Goal: Transaction & Acquisition: Purchase product/service

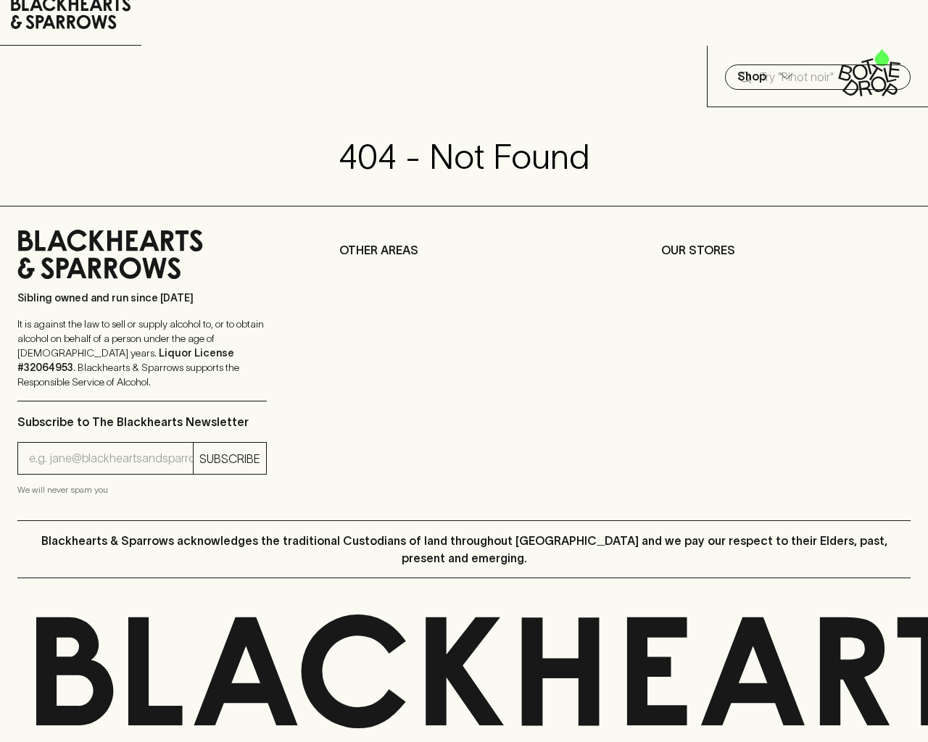
scroll to position [54, 0]
type input "[EMAIL_ADDRESS]"
type input "1"
type input "e"
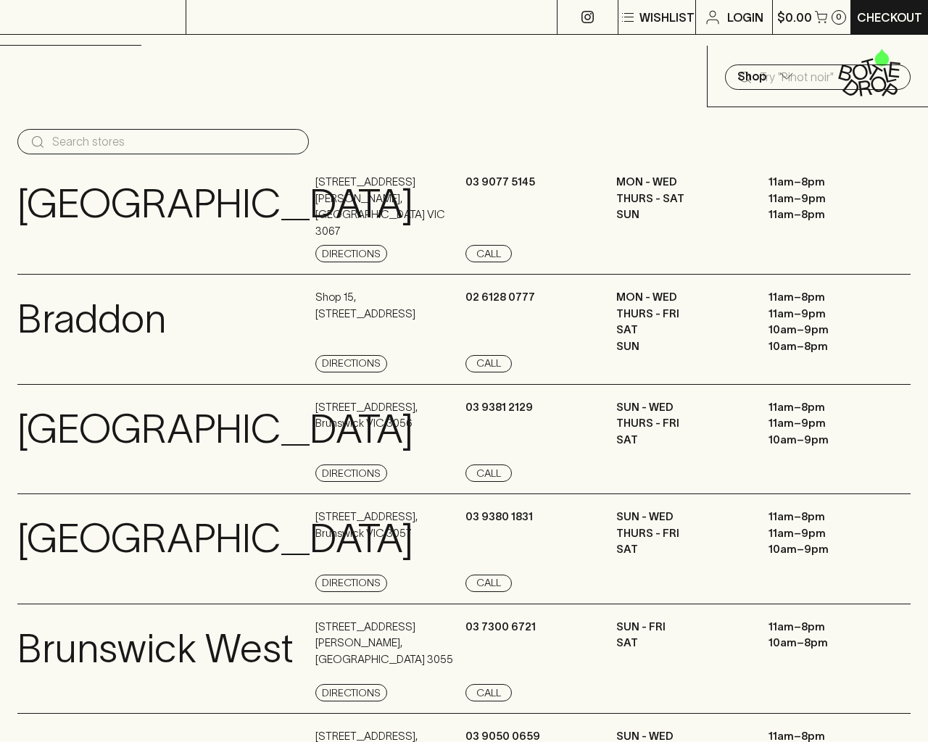
scroll to position [1656, 0]
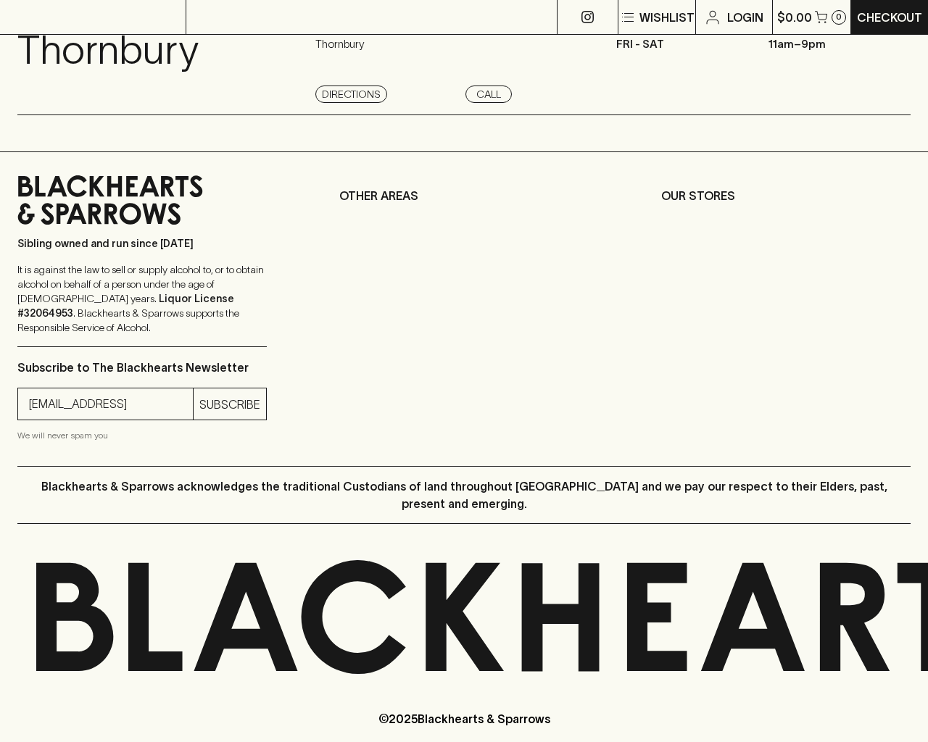
type input "[EMAIL_ADDRESS]"
type input "e"
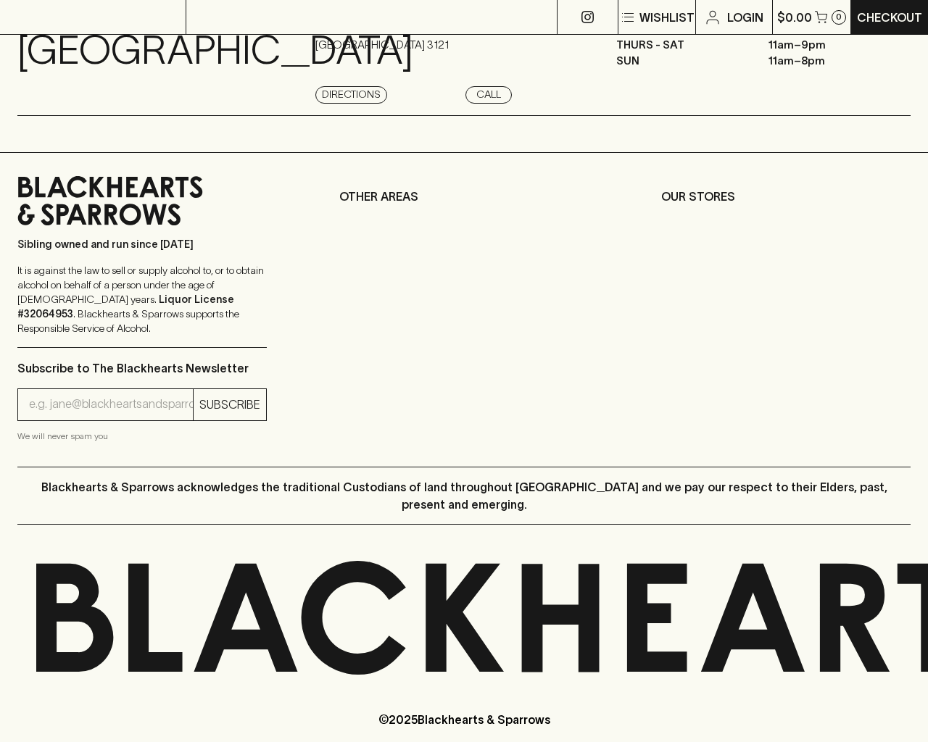
type input "e"
type input "Elderton E Series Chardonnay 2023"
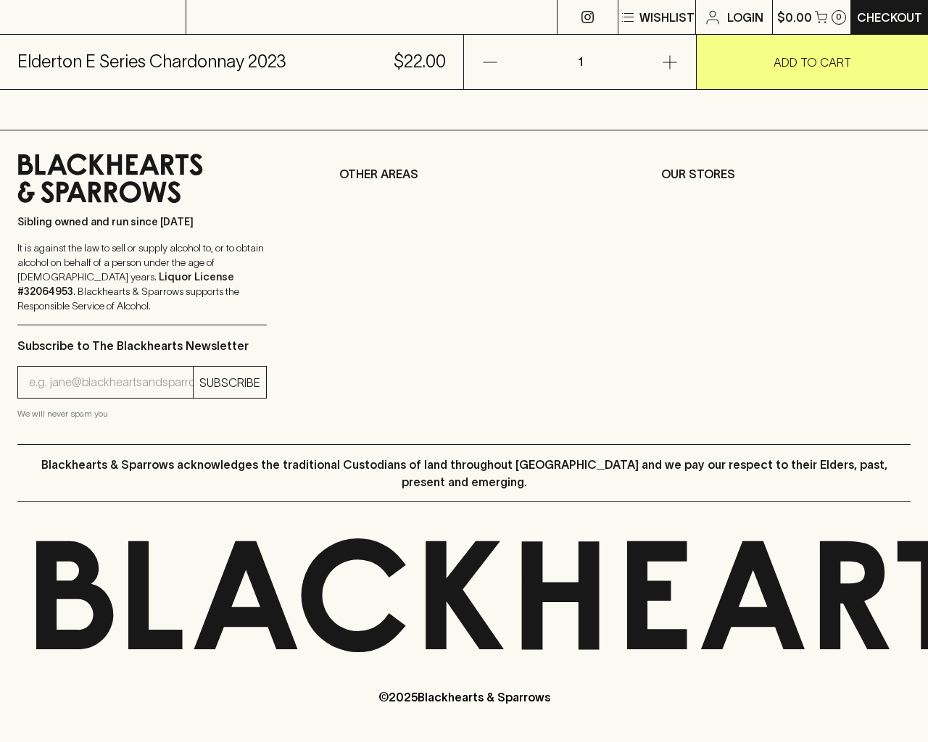
scroll to position [585, 0]
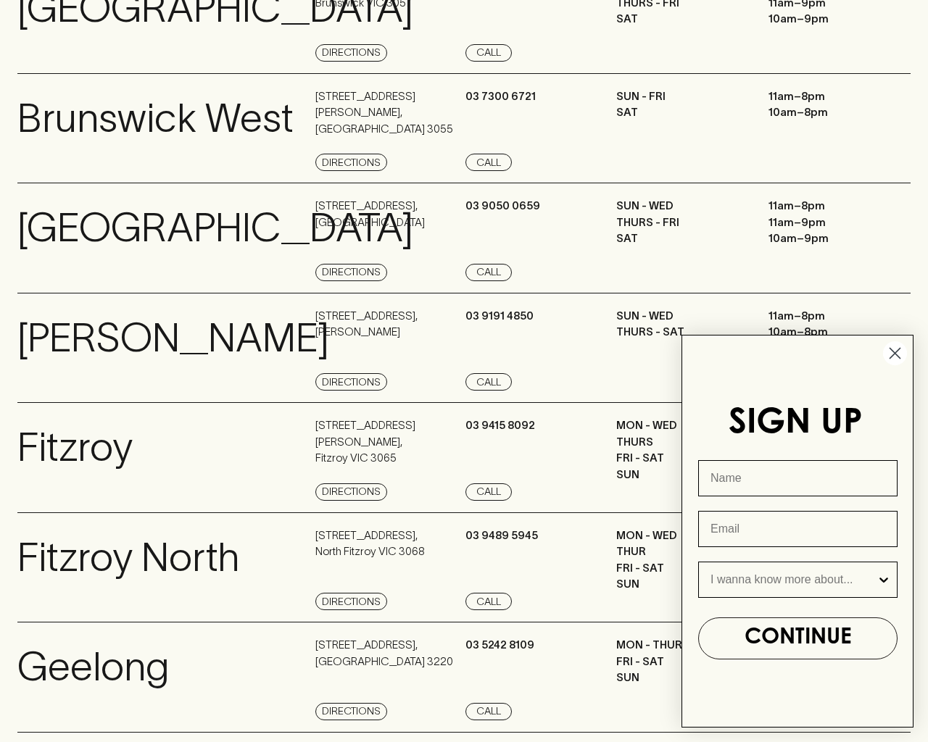
scroll to position [1656, 0]
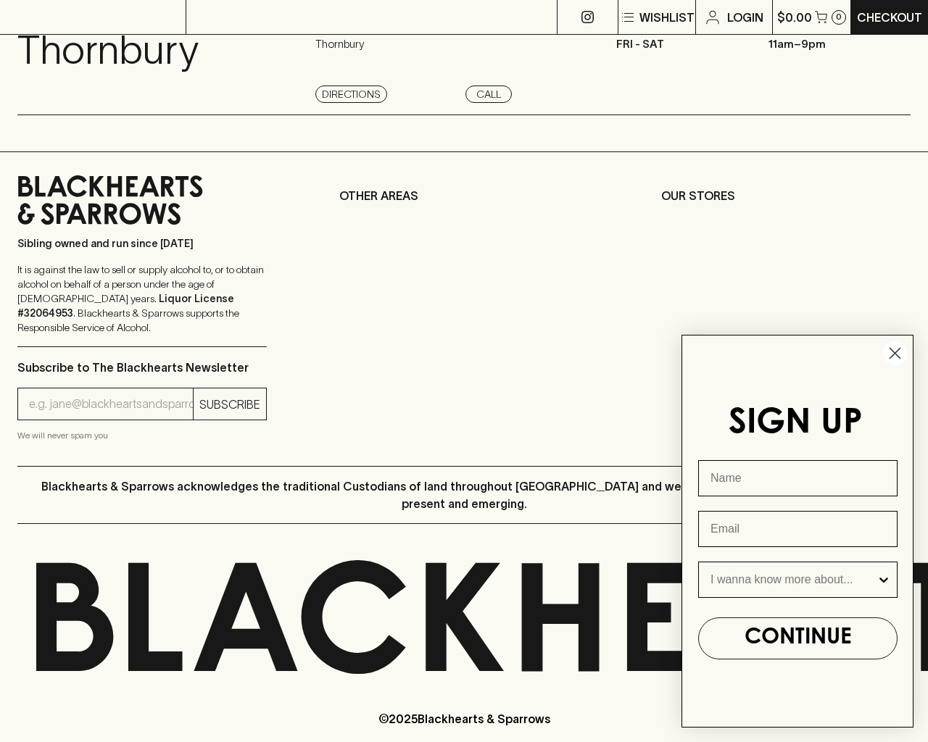
type input "e"
type input "[EMAIL_ADDRESS]"
type input "e"
